Goal: Information Seeking & Learning: Learn about a topic

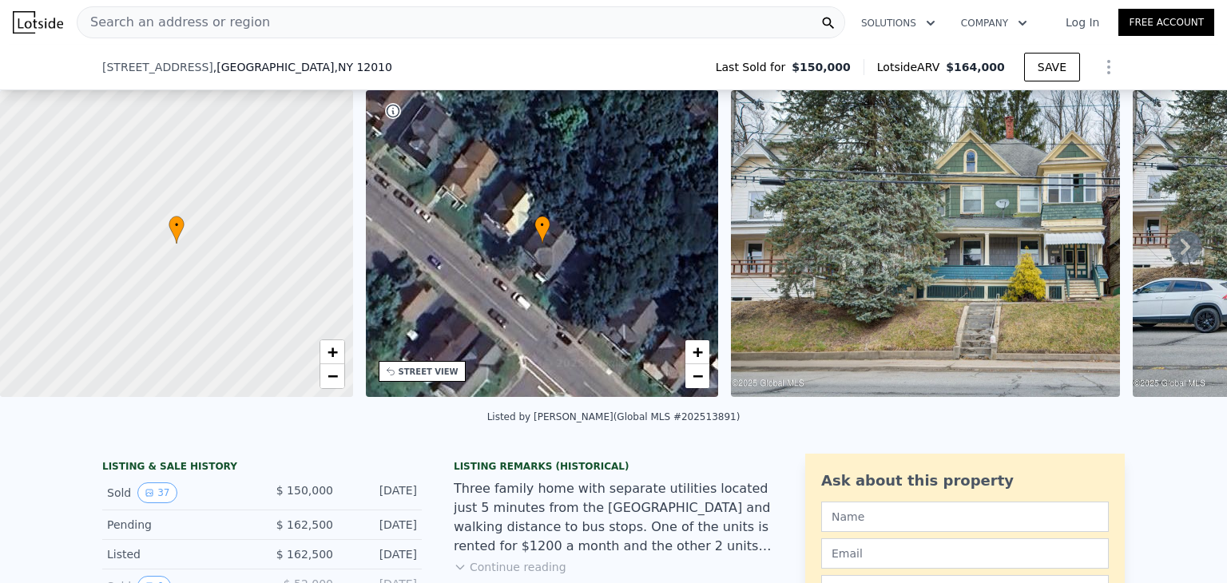
scroll to position [504, 0]
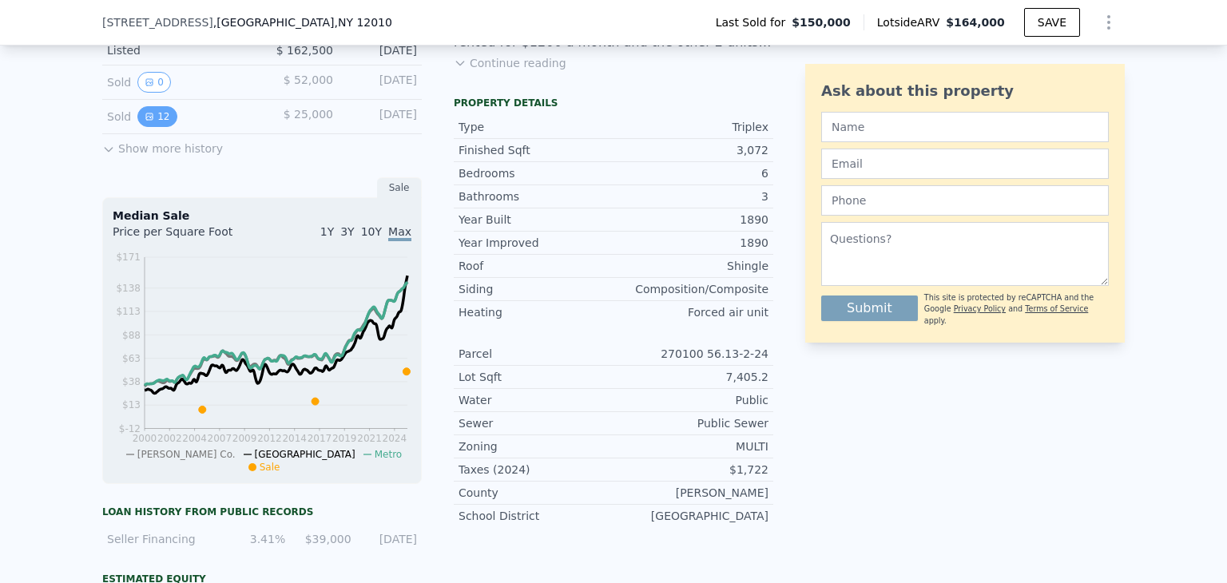
click at [159, 122] on button "12" at bounding box center [156, 116] width 39 height 21
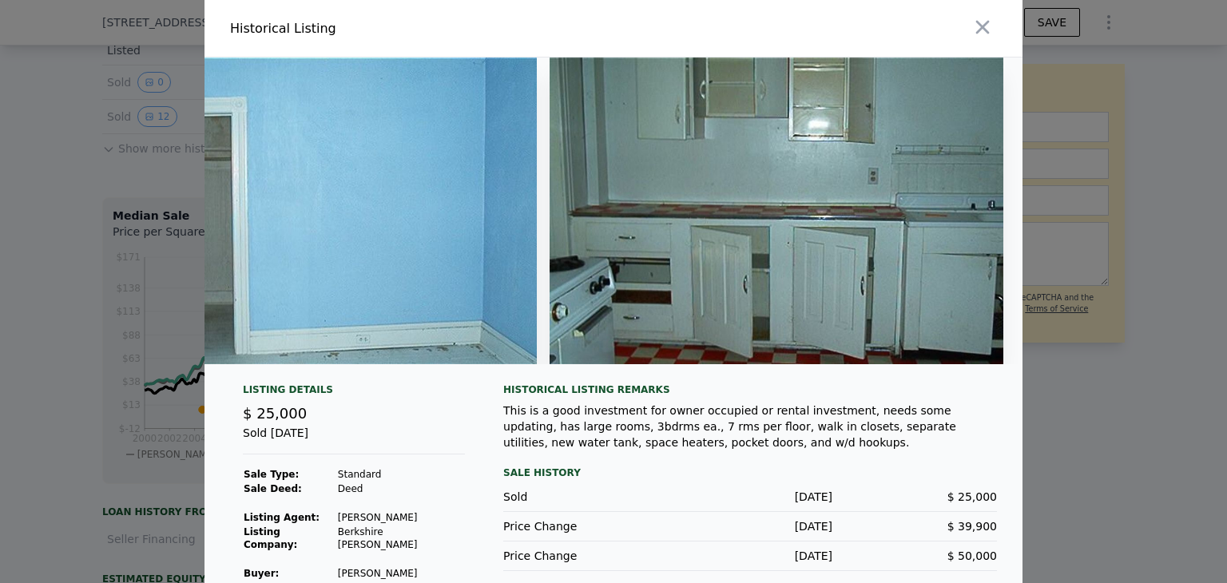
scroll to position [0, 4610]
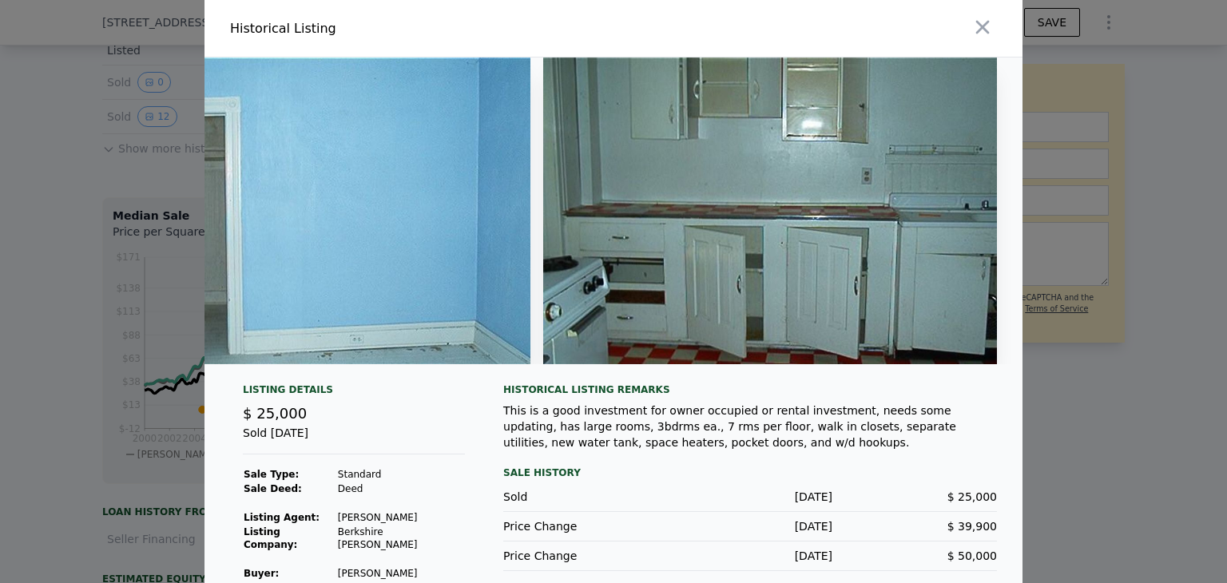
drag, startPoint x: 580, startPoint y: 221, endPoint x: 430, endPoint y: 199, distance: 151.9
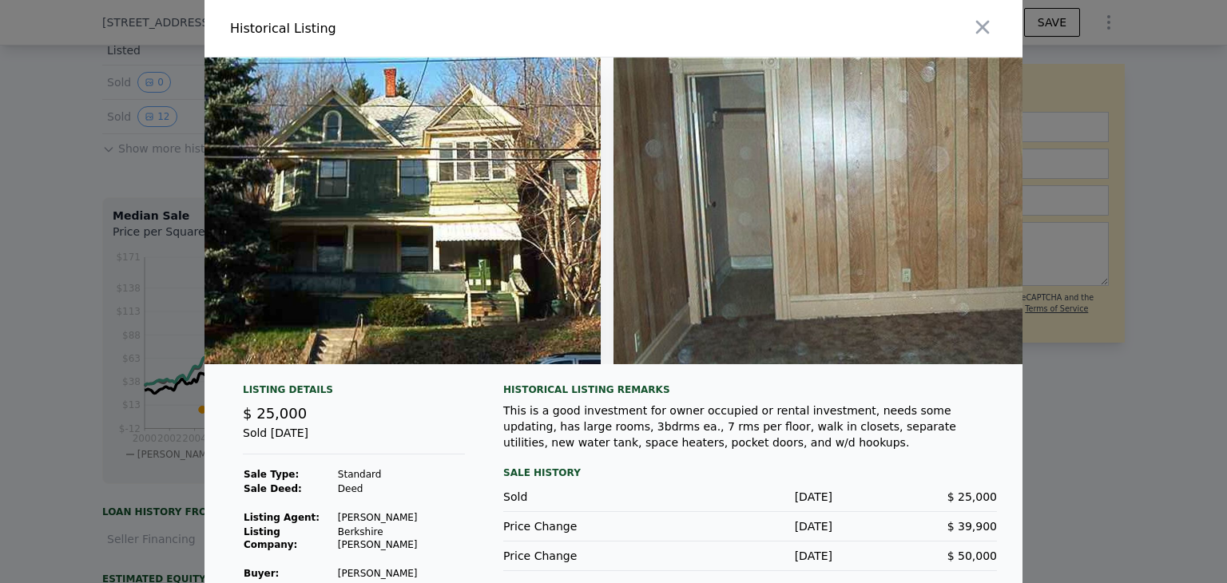
scroll to position [0, 0]
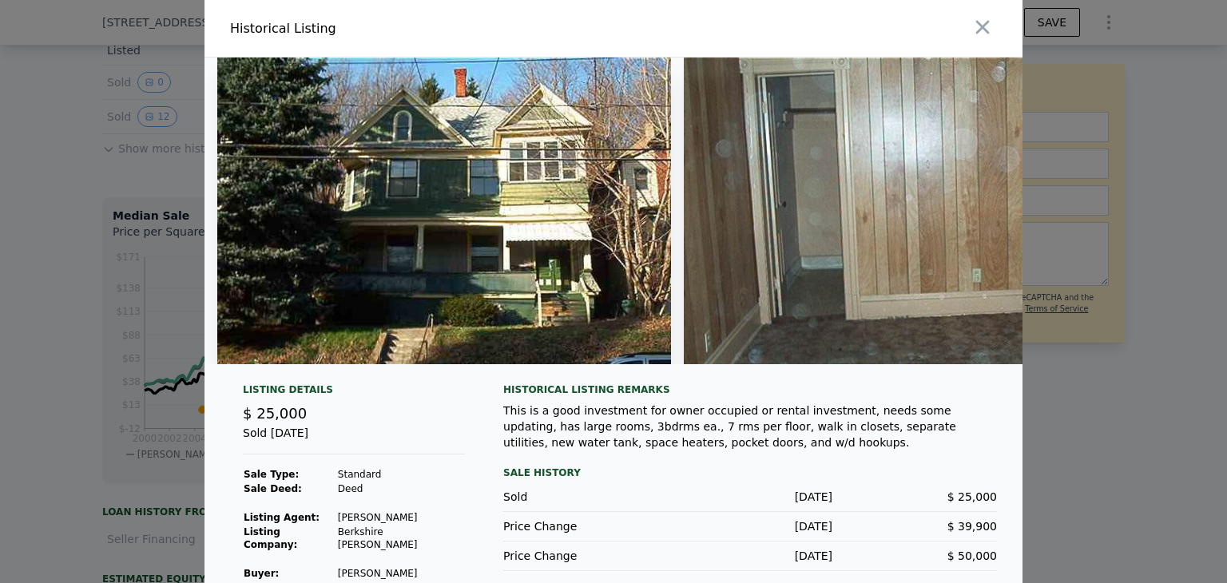
click at [0, 90] on div at bounding box center [613, 291] width 1227 height 583
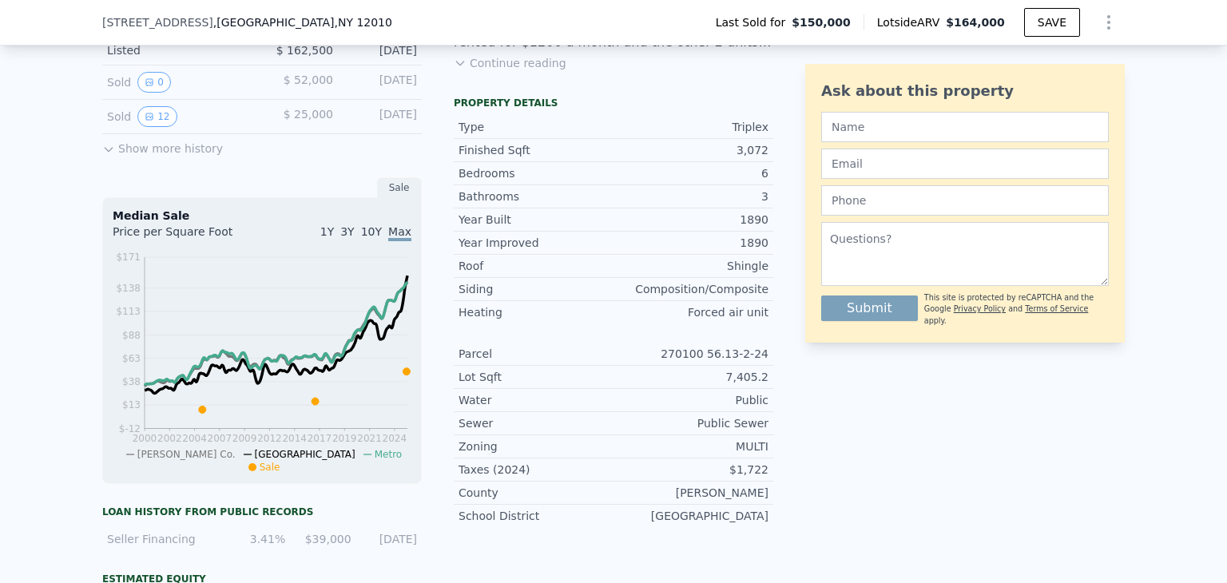
click at [334, 19] on span ", NY 12010" at bounding box center [363, 22] width 58 height 13
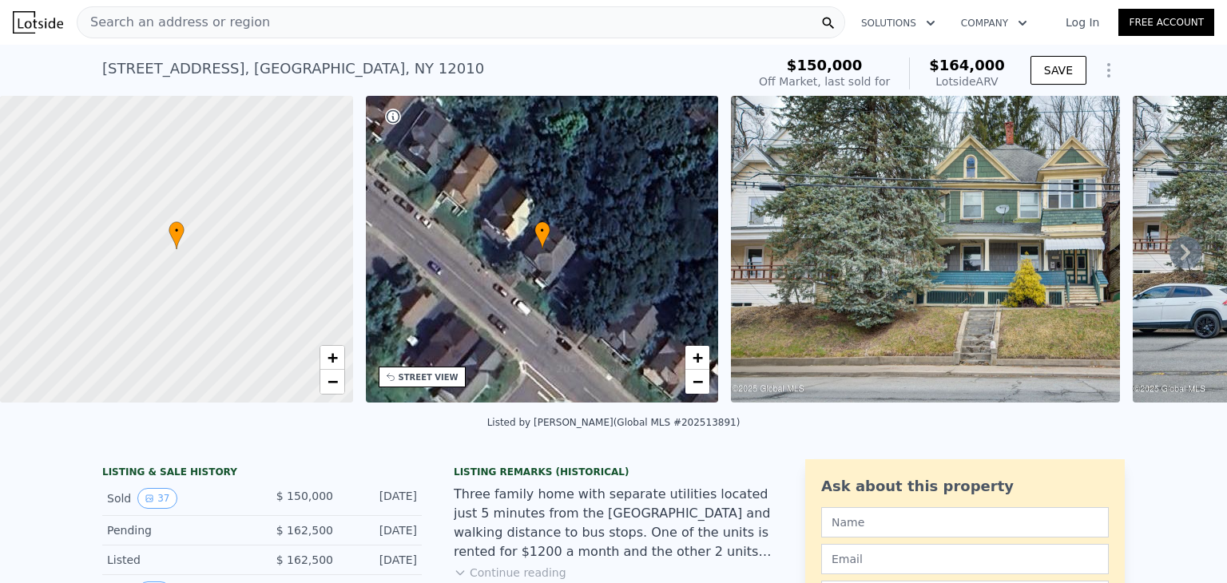
click at [280, 33] on div "Search an address or region" at bounding box center [461, 22] width 769 height 32
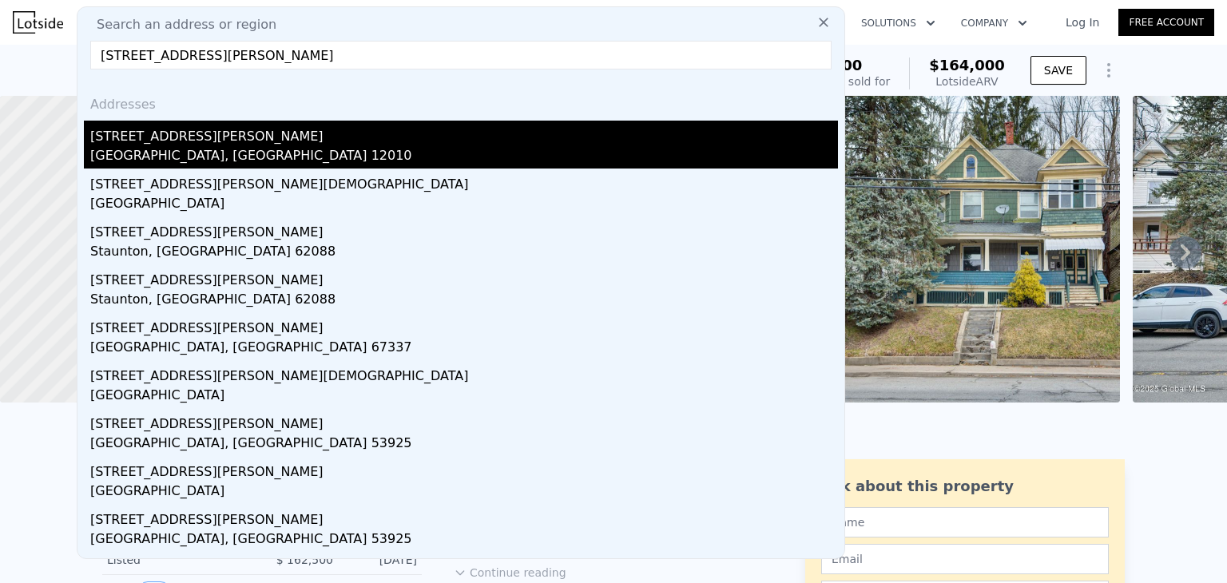
type input "[STREET_ADDRESS][PERSON_NAME]"
click at [264, 145] on div "[STREET_ADDRESS][PERSON_NAME]" at bounding box center [464, 134] width 748 height 26
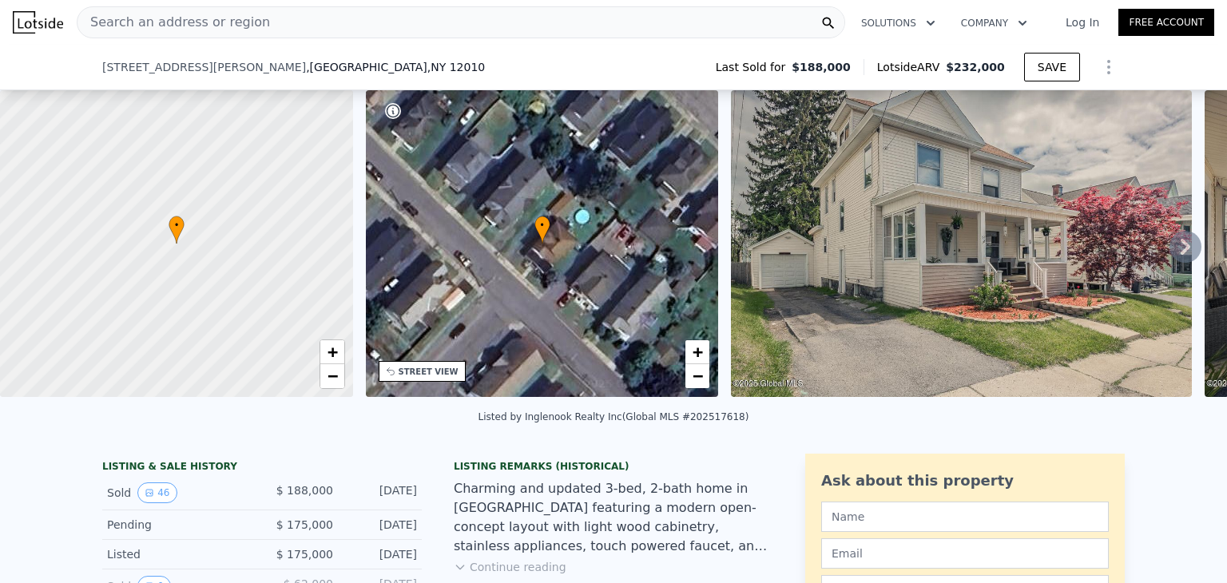
scroll to position [504, 0]
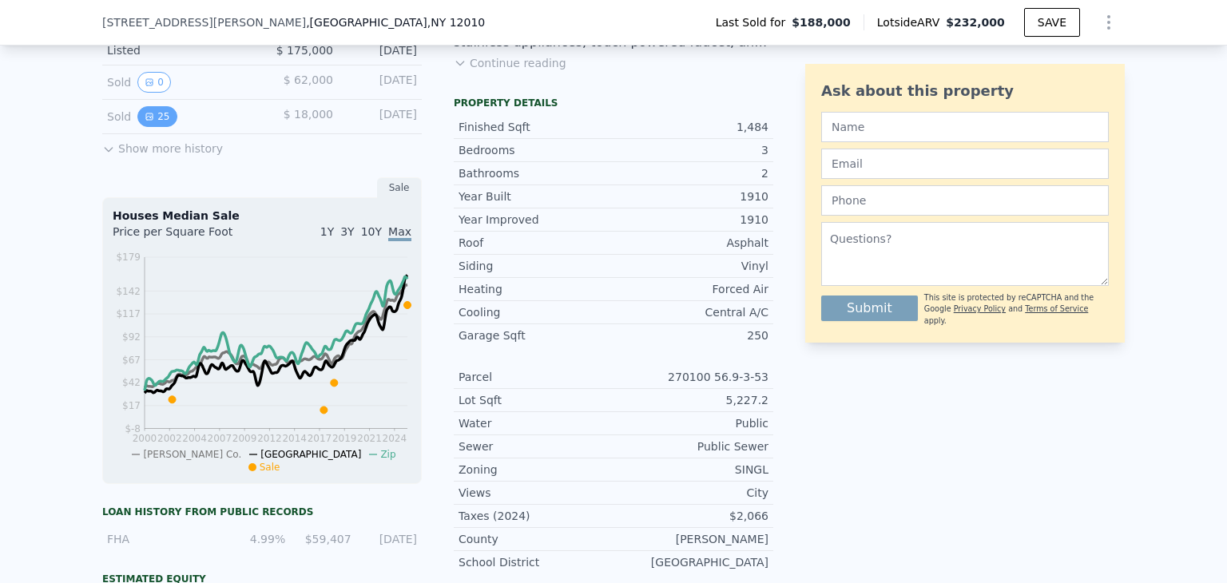
click at [153, 119] on button "25" at bounding box center [156, 116] width 39 height 21
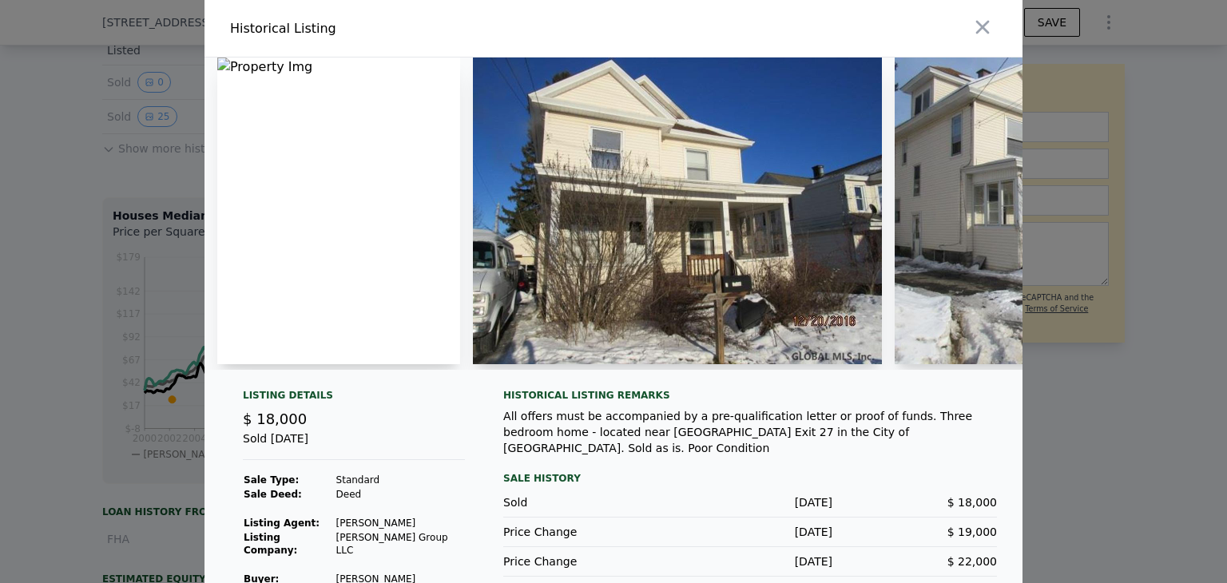
click at [110, 336] on div at bounding box center [613, 291] width 1227 height 583
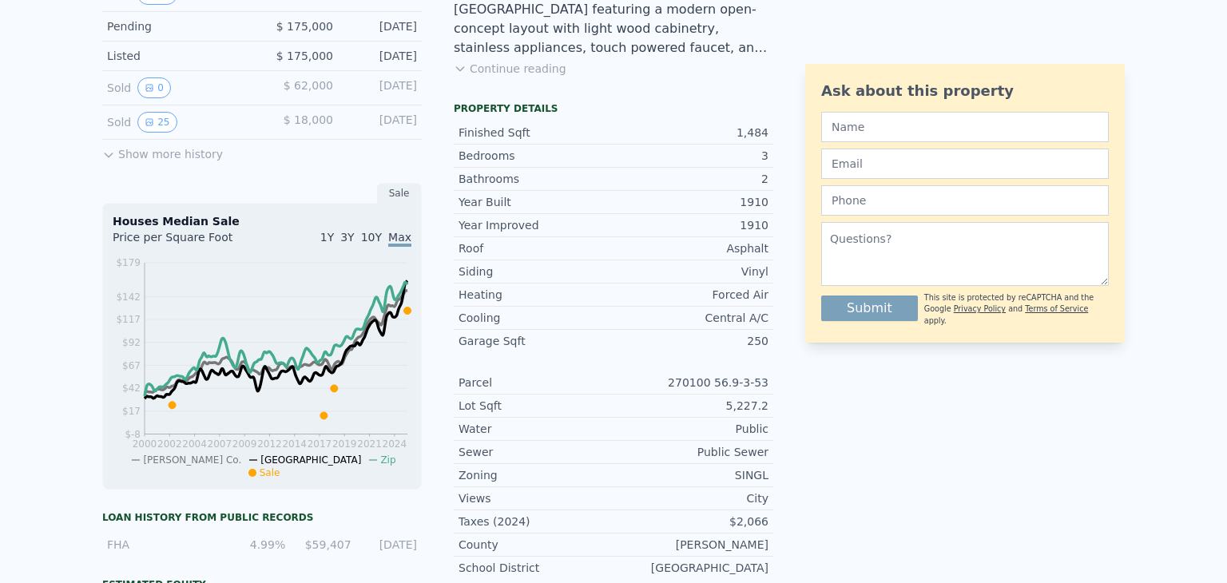
scroll to position [0, 0]
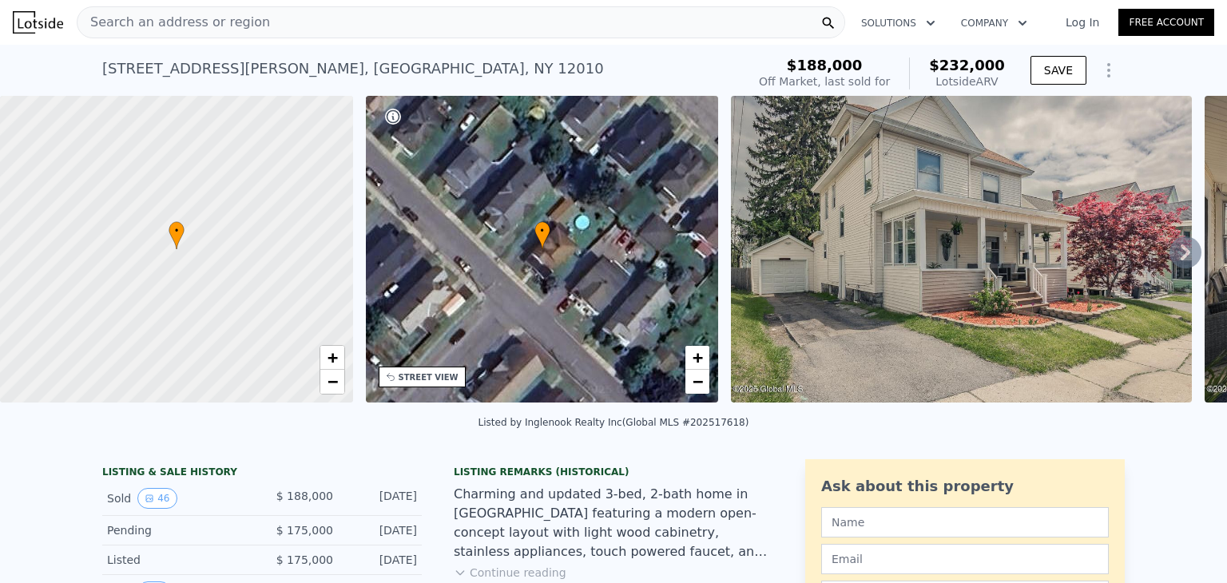
click at [324, 36] on div "Search an address or region" at bounding box center [461, 22] width 769 height 32
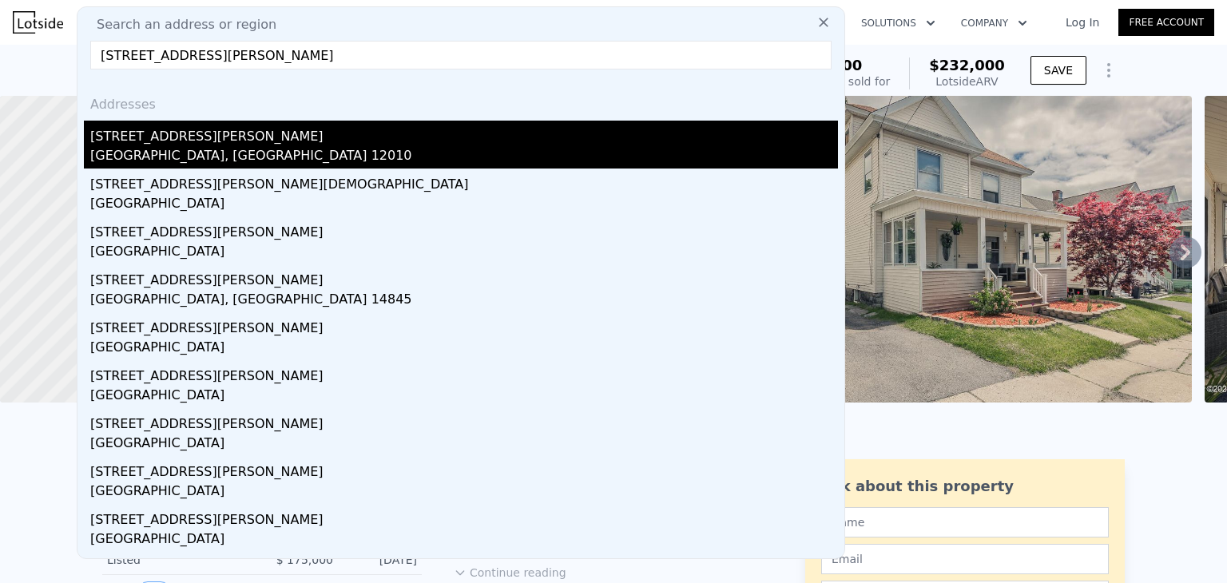
type input "[STREET_ADDRESS][PERSON_NAME]"
click at [243, 151] on div "[GEOGRAPHIC_DATA], [GEOGRAPHIC_DATA] 12010" at bounding box center [464, 157] width 748 height 22
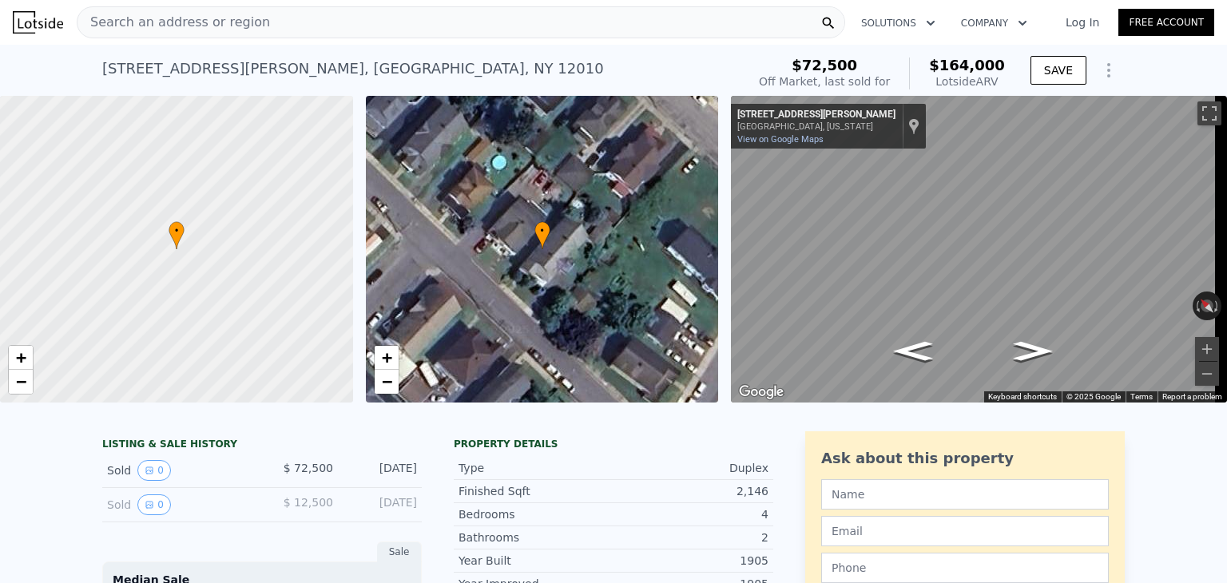
click at [428, 29] on div "Search an address or region" at bounding box center [461, 22] width 769 height 32
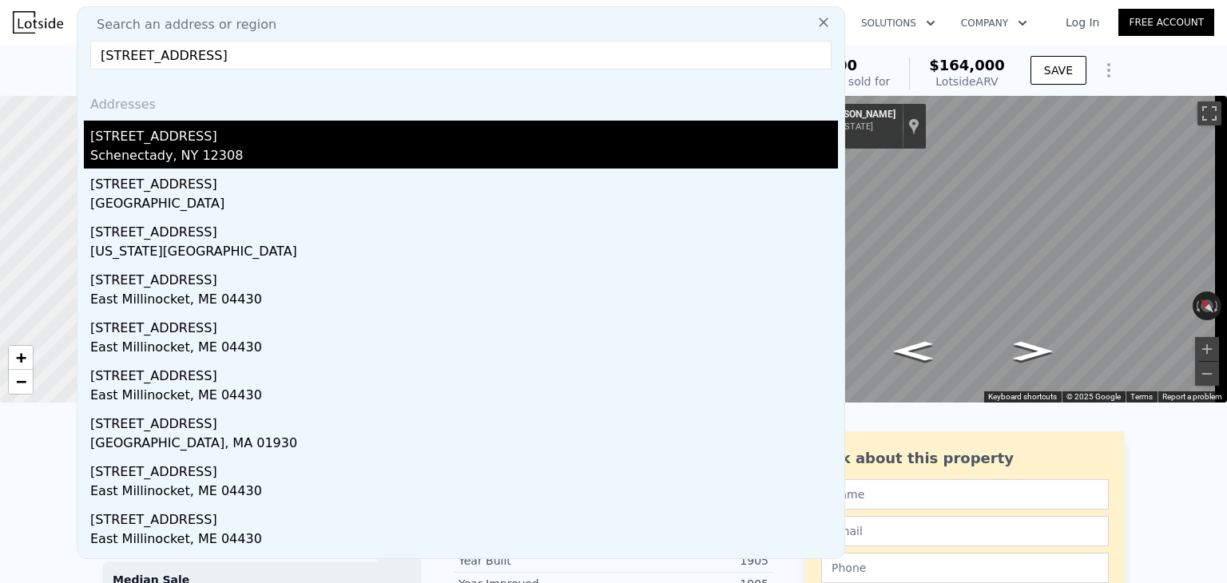
type input "[STREET_ADDRESS]"
click at [182, 157] on div "Schenectady, NY 12308" at bounding box center [464, 157] width 748 height 22
